Goal: Complete application form: Complete application form

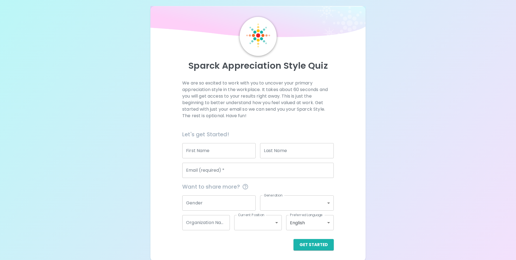
scroll to position [6, 0]
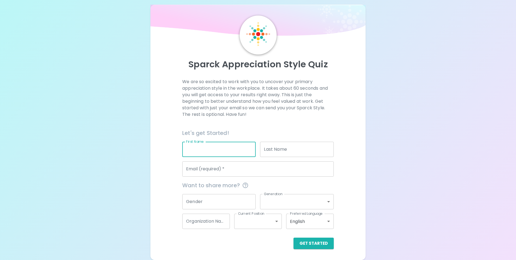
click at [199, 151] on input "First Name" at bounding box center [218, 148] width 73 height 15
type input "[PERSON_NAME]"
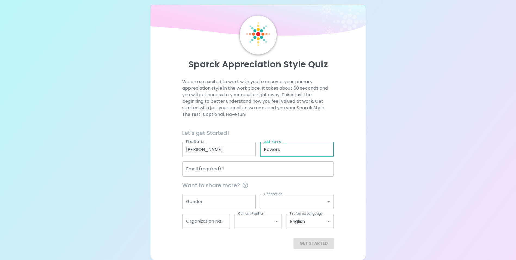
type input "Powers"
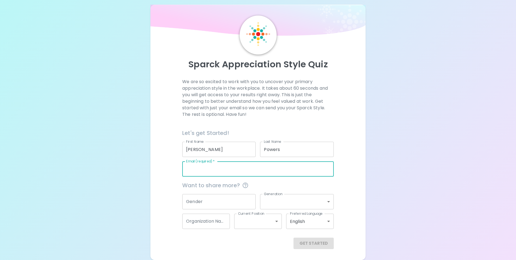
click at [251, 170] on input "Email (required)   *" at bounding box center [258, 168] width 152 height 15
type input "[PERSON_NAME][EMAIL_ADDRESS][DOMAIN_NAME]"
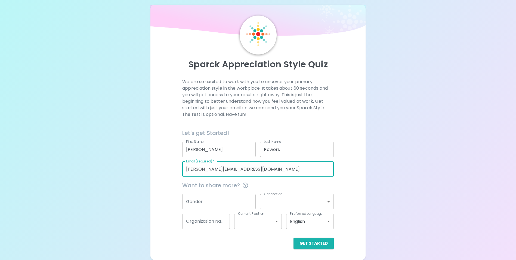
click at [278, 156] on input "Powers" at bounding box center [296, 148] width 73 height 15
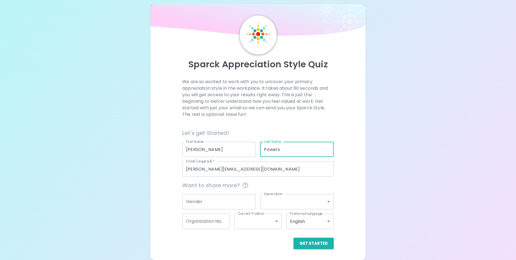
click at [278, 155] on input "Powers" at bounding box center [296, 148] width 73 height 15
type input "[PERSON_NAME]"
click at [154, 183] on div "Sparck Appreciation Style Quiz We are so excited to work with you to uncover yo…" at bounding box center [257, 132] width 215 height 255
click at [203, 205] on input "Gender" at bounding box center [218, 201] width 73 height 15
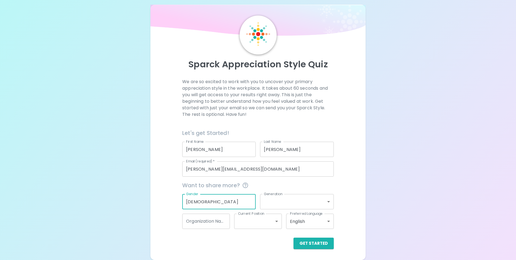
type input "[DEMOGRAPHIC_DATA]"
click at [295, 198] on body "Sparck Appreciation Style Quiz We are so excited to work with you to uncover yo…" at bounding box center [260, 127] width 520 height 266
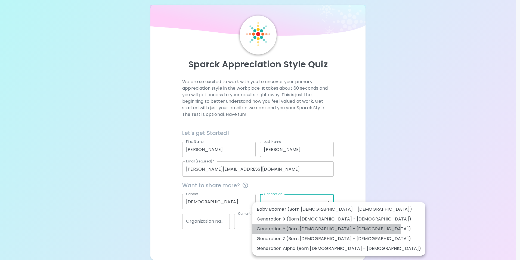
click at [326, 229] on li "Generation Y (Born [DEMOGRAPHIC_DATA] - [DEMOGRAPHIC_DATA])" at bounding box center [338, 229] width 173 height 10
type input "generation_y"
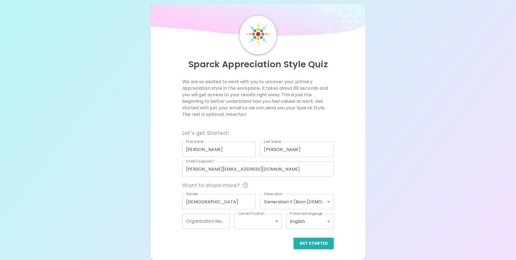
click at [249, 248] on div "Get Started" at bounding box center [258, 242] width 152 height 11
click at [215, 222] on input "Organization Name" at bounding box center [206, 220] width 48 height 15
type input "Wedgewood"
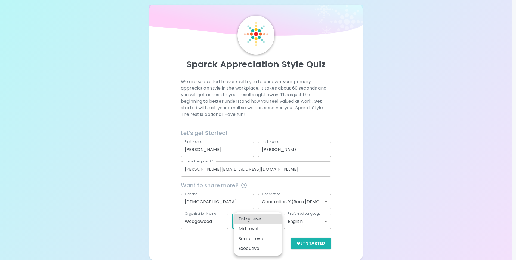
click at [248, 220] on body "Sparck Appreciation Style Quiz We are so excited to work with you to uncover yo…" at bounding box center [258, 127] width 516 height 266
click at [255, 220] on li "Entry Level" at bounding box center [258, 219] width 48 height 10
type input "entry_level"
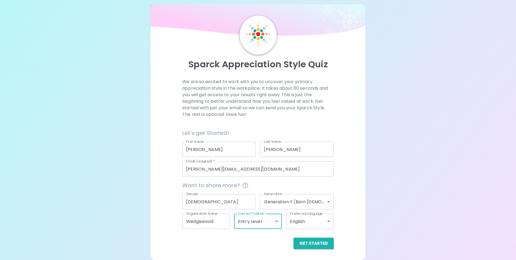
click at [266, 240] on div "Get Started" at bounding box center [258, 242] width 152 height 11
click at [308, 241] on button "Get Started" at bounding box center [314, 242] width 40 height 11
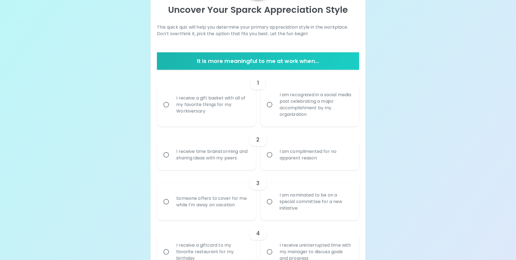
scroll to position [88, 0]
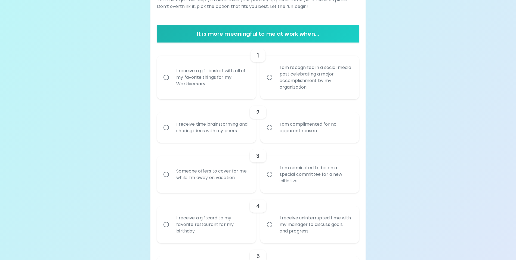
click at [220, 136] on div "I receive time brainstorming and sharing ideas with my peers" at bounding box center [212, 127] width 81 height 26
click at [172, 133] on input "I receive time brainstorming and sharing ideas with my peers" at bounding box center [166, 127] width 11 height 11
radio input "true"
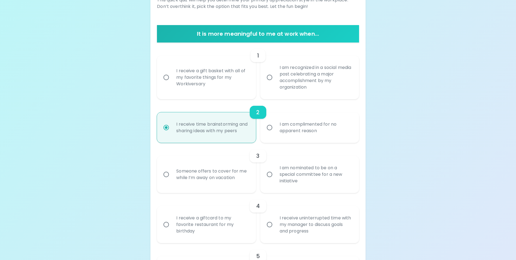
scroll to position [131, 0]
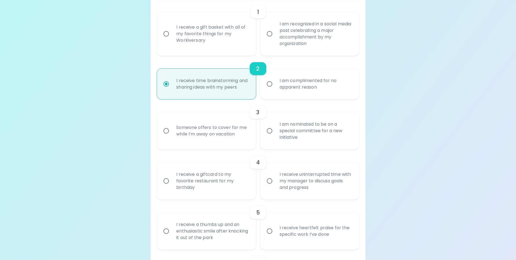
click at [288, 133] on div "I am nominated to be on a special committee for a new initiative" at bounding box center [315, 130] width 81 height 33
click at [275, 133] on input "I am nominated to be on a special committee for a new initiative" at bounding box center [269, 130] width 11 height 11
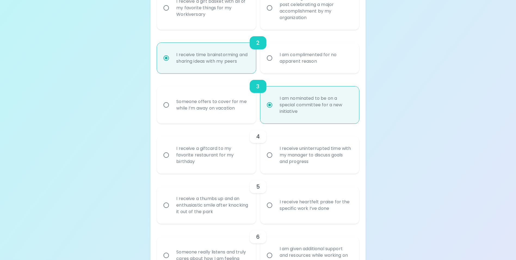
scroll to position [175, 0]
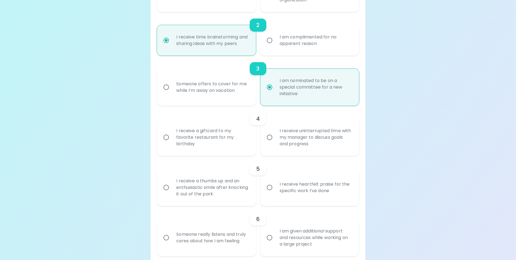
radio input "true"
click at [313, 149] on div "I receive uninterrupted time with my manager to discuss goals and progress" at bounding box center [315, 137] width 81 height 33
click at [275, 143] on input "I receive uninterrupted time with my manager to discuss goals and progress" at bounding box center [269, 136] width 11 height 11
radio input "false"
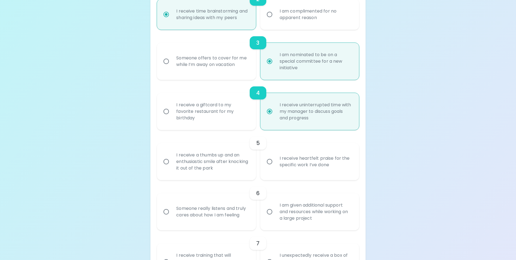
scroll to position [218, 0]
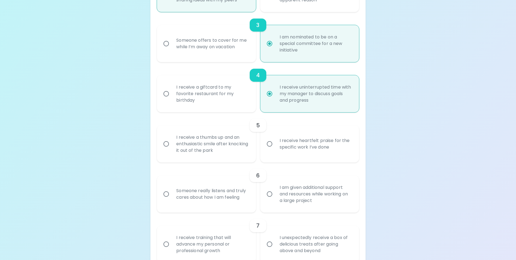
radio input "true"
click at [209, 155] on div "I receive a thumbs up and an enthusiastic smile after knocking it out of the pa…" at bounding box center [212, 143] width 81 height 33
click at [172, 149] on input "I receive a thumbs up and an enthusiastic smile after knocking it out of the pa…" at bounding box center [166, 143] width 11 height 11
radio input "false"
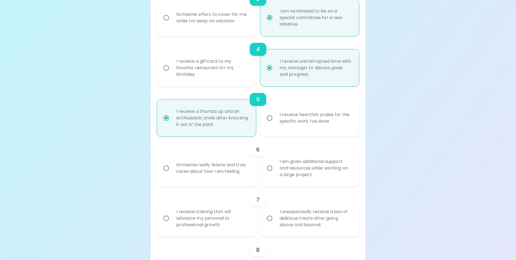
scroll to position [262, 0]
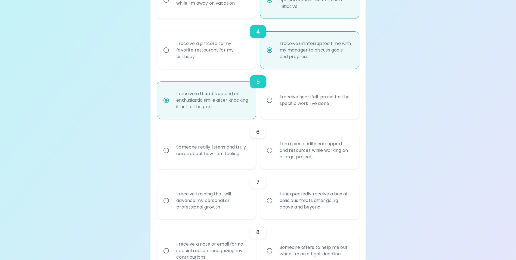
radio input "true"
click at [225, 163] on div "Someone really listens and truly cares about how I am feeling" at bounding box center [212, 150] width 81 height 26
click at [172, 156] on input "Someone really listens and truly cares about how I am feeling" at bounding box center [166, 149] width 11 height 11
radio input "false"
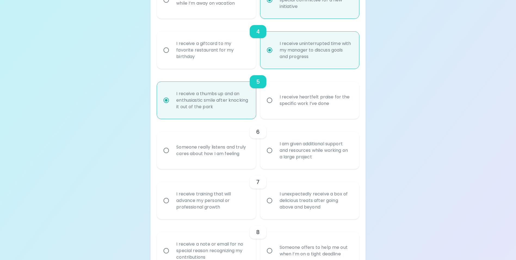
radio input "false"
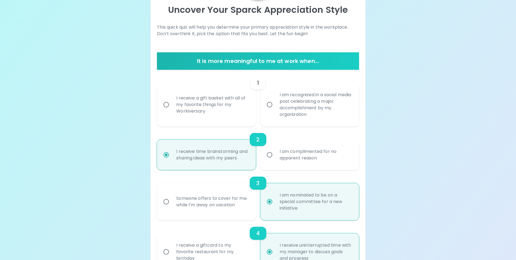
scroll to position [33, 0]
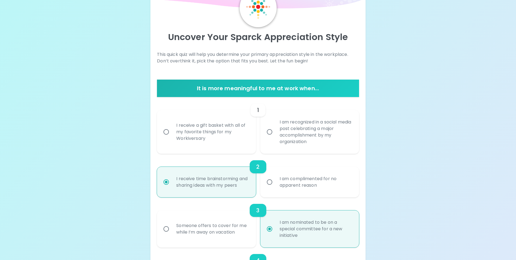
radio input "true"
click at [198, 137] on div "I receive a gift basket with all of my favorite things for my Workiversary" at bounding box center [212, 131] width 81 height 33
click at [172, 137] on input "I receive a gift basket with all of my favorite things for my Workiversary" at bounding box center [166, 131] width 11 height 11
radio input "false"
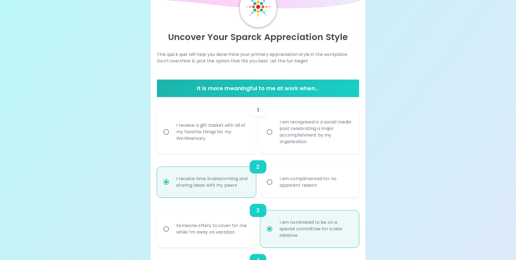
radio input "false"
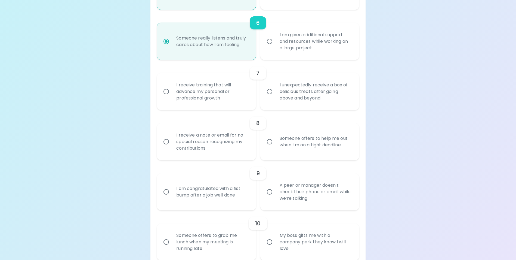
scroll to position [376, 0]
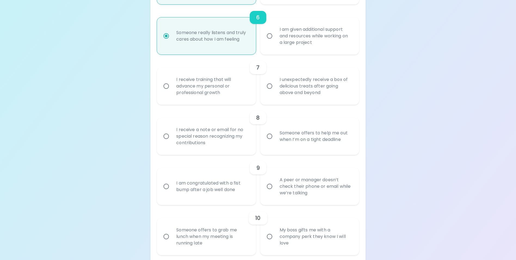
radio input "true"
click at [98, 78] on div "Uncover Your Sparck Appreciation Style This quick quiz will help you determine …" at bounding box center [258, 81] width 516 height 914
click at [208, 92] on div "I receive training that will advance my personal or professional growth" at bounding box center [212, 86] width 81 height 33
click at [172, 92] on input "I receive training that will advance my personal or professional growth" at bounding box center [166, 85] width 11 height 11
radio input "false"
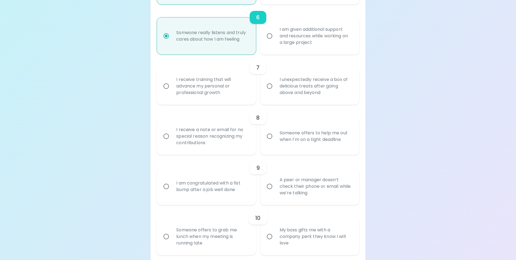
radio input "false"
radio input "true"
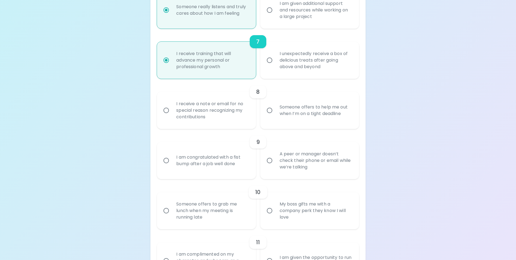
scroll to position [420, 0]
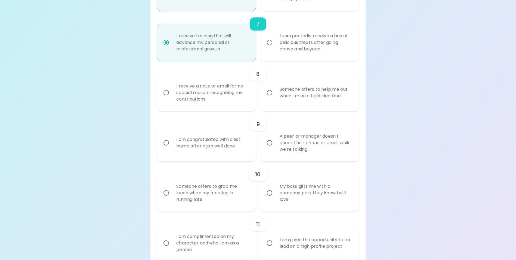
radio input "true"
click at [289, 106] on div "Someone offers to help me out when I’m on a tight deadline" at bounding box center [315, 92] width 81 height 26
click at [275, 98] on input "Someone offers to help me out when I’m on a tight deadline" at bounding box center [269, 92] width 11 height 11
radio input "false"
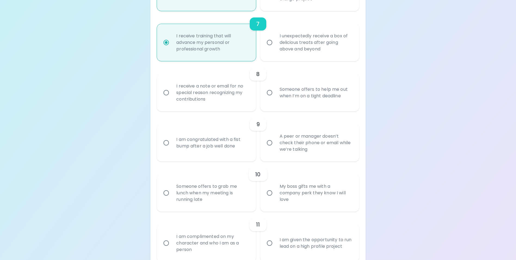
radio input "false"
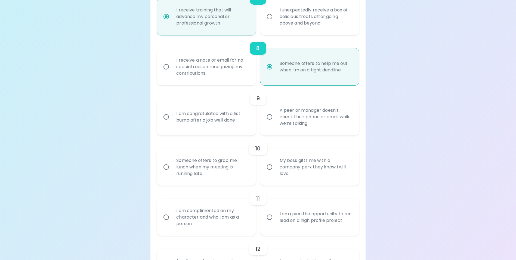
scroll to position [463, 0]
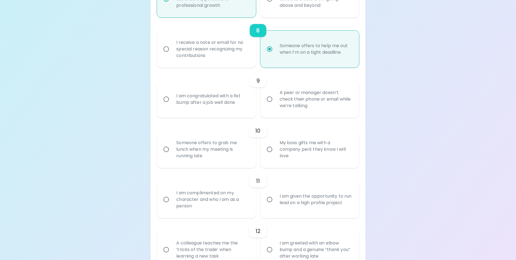
radio input "true"
click at [235, 106] on div "I am congratulated with a fist bump after a job well done" at bounding box center [212, 99] width 81 height 26
click at [172, 105] on input "I am congratulated with a fist bump after a job well done" at bounding box center [166, 98] width 11 height 11
radio input "false"
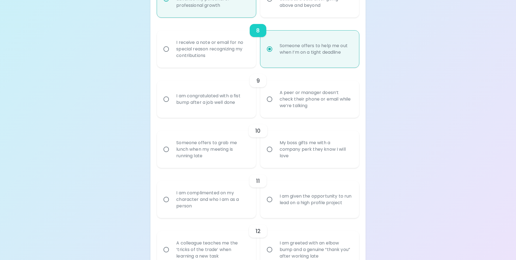
radio input "false"
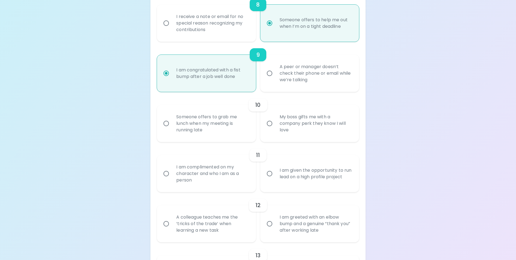
scroll to position [507, 0]
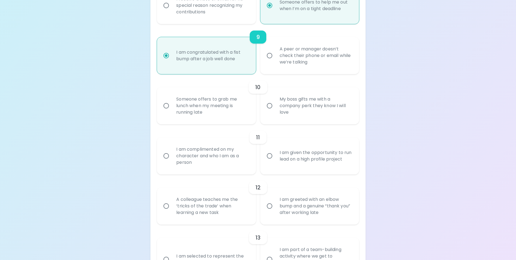
radio input "true"
click at [218, 116] on div "Someone offers to grab me lunch when my meeting is running late" at bounding box center [212, 105] width 81 height 33
click at [172, 111] on input "Someone offers to grab me lunch when my meeting is running late" at bounding box center [166, 105] width 11 height 11
radio input "false"
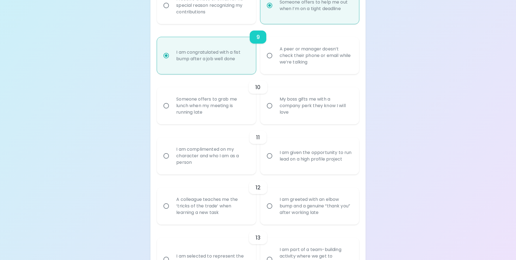
radio input "false"
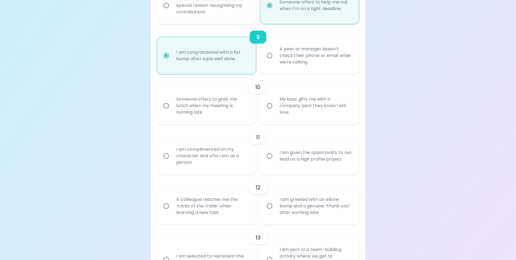
radio input "false"
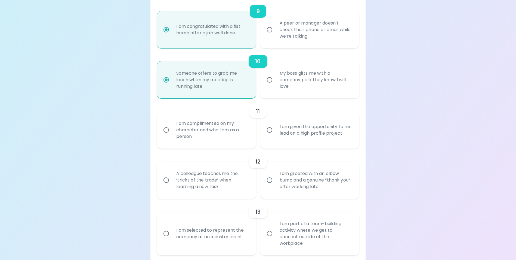
scroll to position [550, 0]
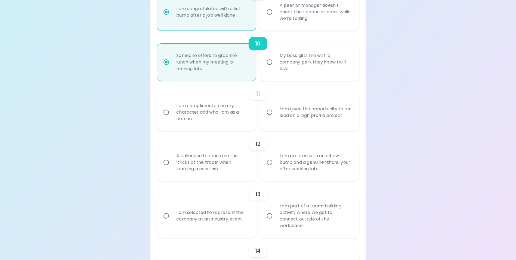
radio input "true"
click at [231, 122] on div "I am complimented on my character and who I am as a person" at bounding box center [212, 112] width 81 height 33
click at [172, 118] on input "I am complimented on my character and who I am as a person" at bounding box center [166, 111] width 11 height 11
radio input "false"
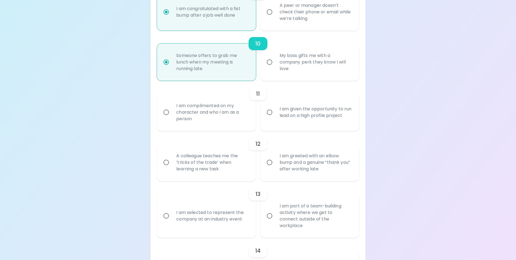
radio input "false"
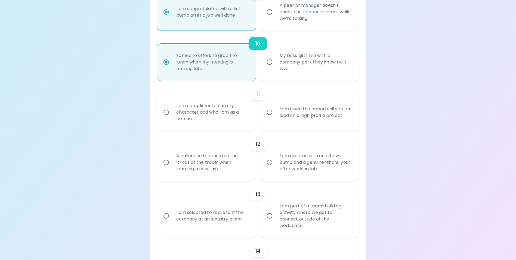
radio input "false"
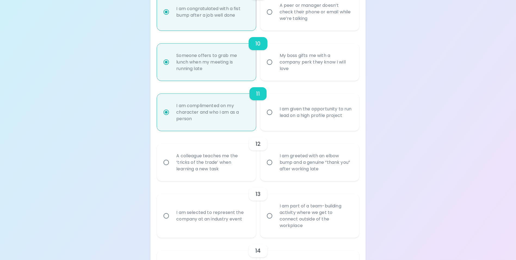
scroll to position [594, 0]
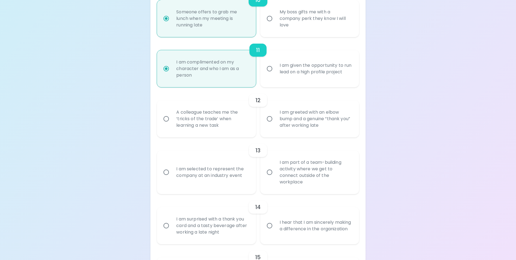
radio input "true"
click at [224, 132] on div "A colleague teaches me the ‘tricks of the trade’ when learning a new task" at bounding box center [212, 118] width 81 height 33
click at [172, 124] on input "A colleague teaches me the ‘tricks of the trade’ when learning a new task" at bounding box center [166, 118] width 11 height 11
radio input "false"
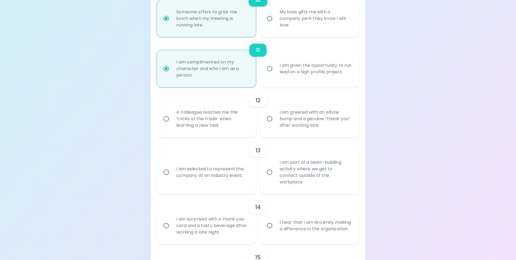
radio input "false"
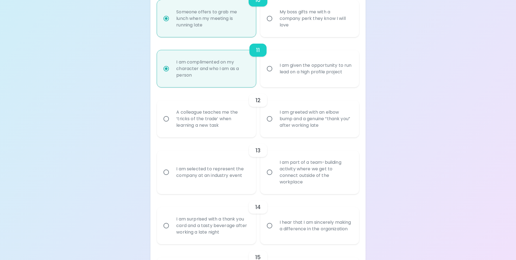
radio input "false"
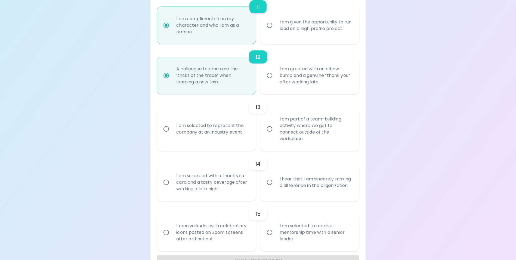
scroll to position [637, 0]
radio input "true"
click at [313, 137] on div "I am part of a team-building activity where we get to connect outside of the wo…" at bounding box center [315, 128] width 81 height 39
click at [275, 134] on input "I am part of a team-building activity where we get to connect outside of the wo…" at bounding box center [269, 128] width 11 height 11
radio input "false"
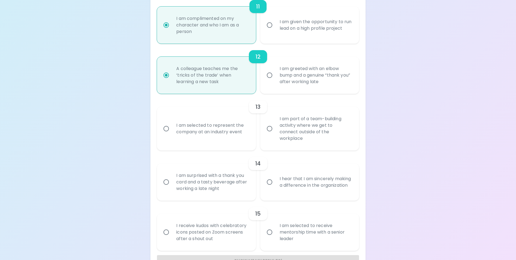
radio input "false"
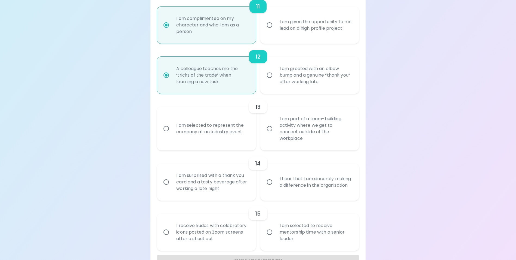
radio input "false"
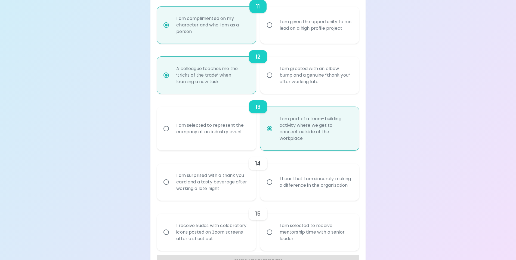
radio input "false"
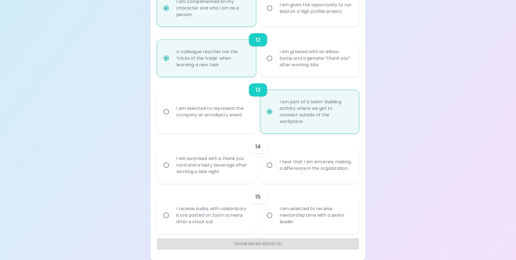
scroll to position [655, 0]
radio input "true"
click at [302, 166] on div "I hear that I am sincerely making a difference in the organization" at bounding box center [315, 164] width 81 height 26
click at [275, 166] on input "I hear that I am sincerely making a difference in the organization" at bounding box center [269, 164] width 11 height 11
radio input "false"
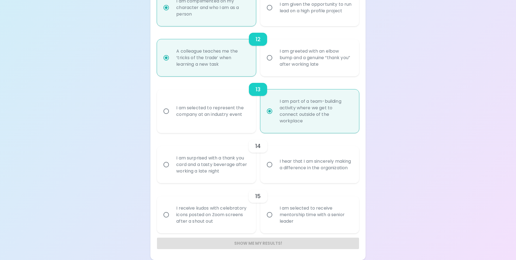
radio input "false"
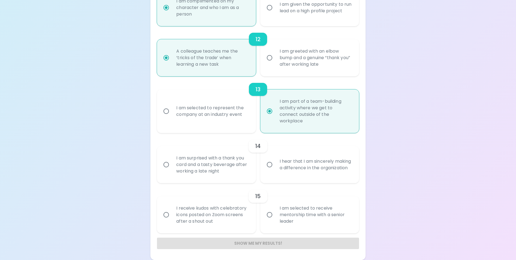
radio input "false"
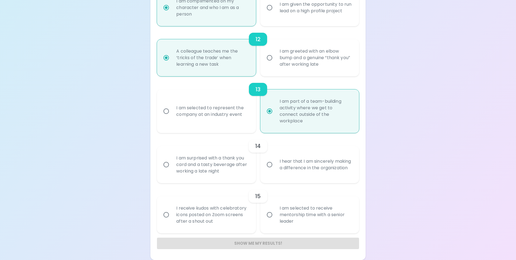
radio input "false"
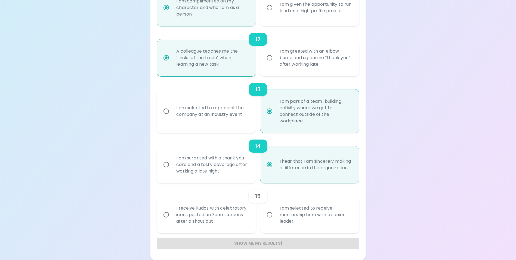
radio input "true"
click at [315, 218] on div "I am selected to receive mentorship time with a senior leader" at bounding box center [315, 214] width 81 height 33
click at [275, 218] on input "I am selected to receive mentorship time with a senior leader" at bounding box center [269, 214] width 11 height 11
radio input "false"
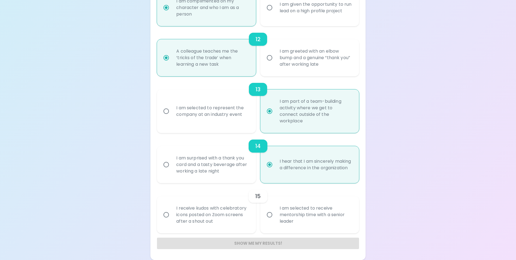
radio input "false"
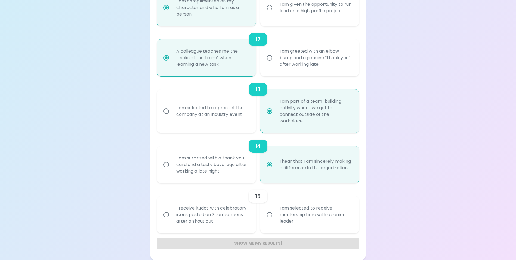
radio input "false"
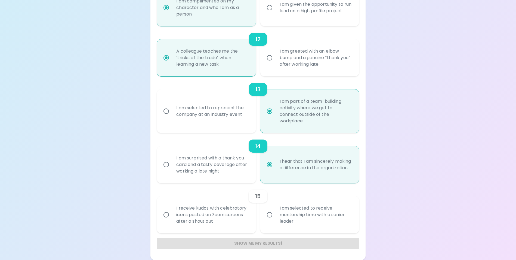
radio input "false"
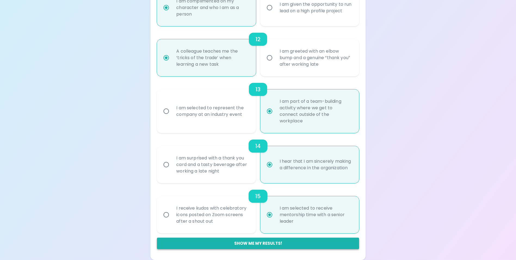
radio input "true"
click at [270, 243] on button "Show me my results!" at bounding box center [258, 242] width 202 height 11
radio input "false"
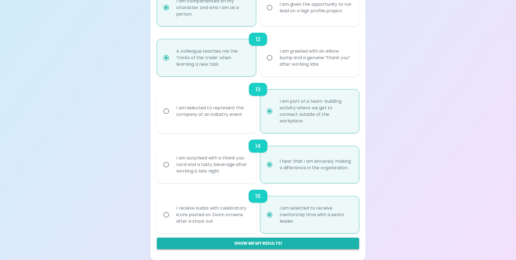
radio input "false"
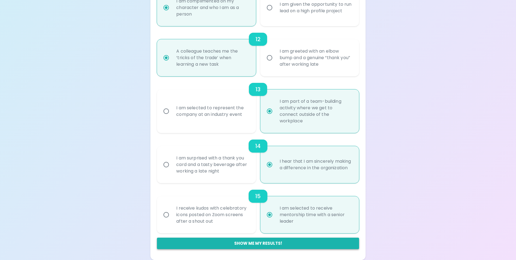
radio input "false"
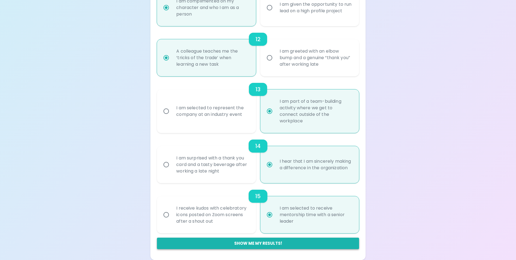
radio input "false"
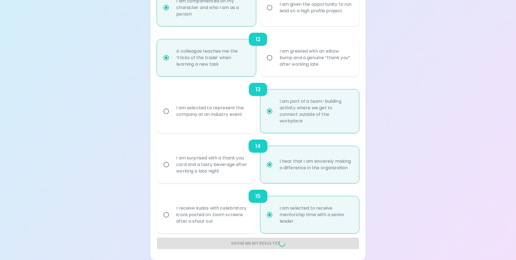
radio input "false"
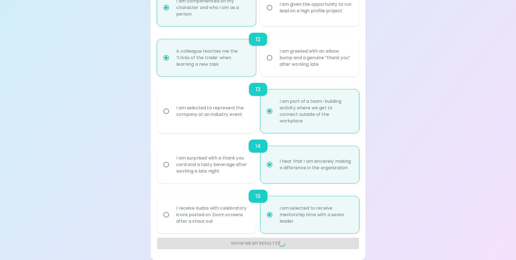
radio input "false"
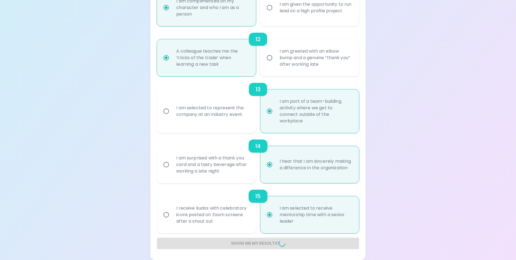
radio input "false"
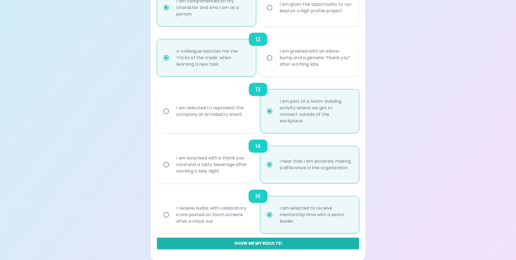
scroll to position [83, 0]
